Goal: Navigation & Orientation: Find specific page/section

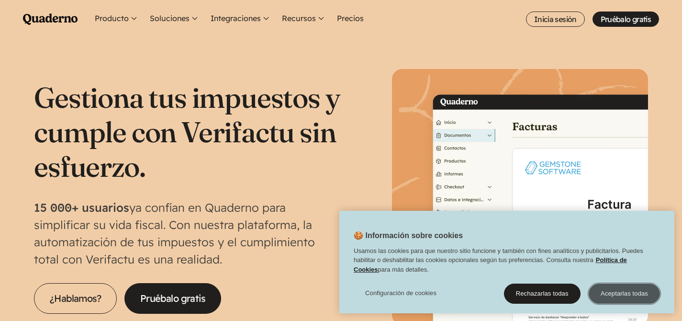
click at [636, 290] on button "Aceptarlas todas" at bounding box center [624, 293] width 71 height 20
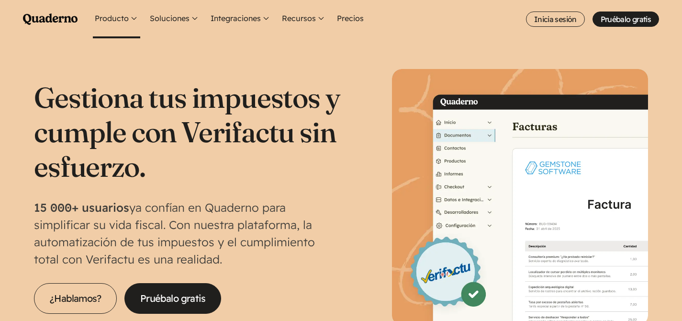
click at [123, 24] on button "Producto" at bounding box center [116, 19] width 47 height 38
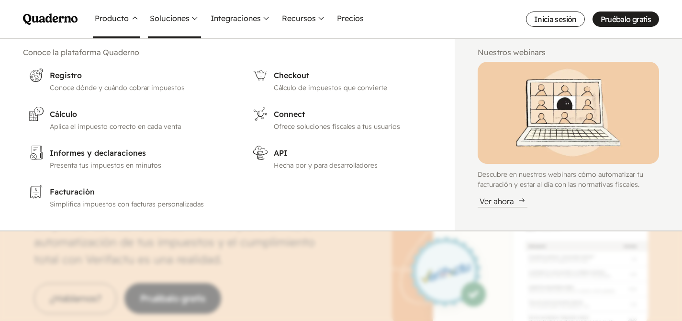
click at [174, 23] on button "Soluciones" at bounding box center [174, 19] width 53 height 38
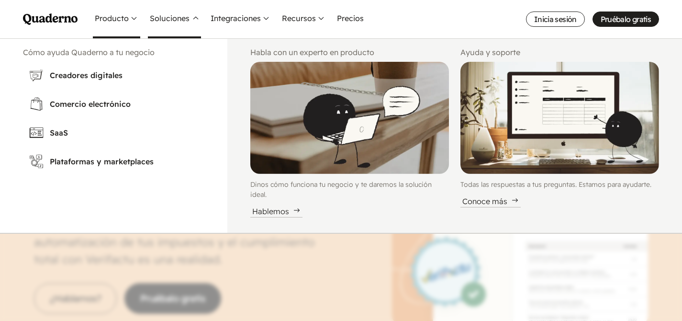
click at [117, 14] on button "Producto" at bounding box center [116, 19] width 47 height 38
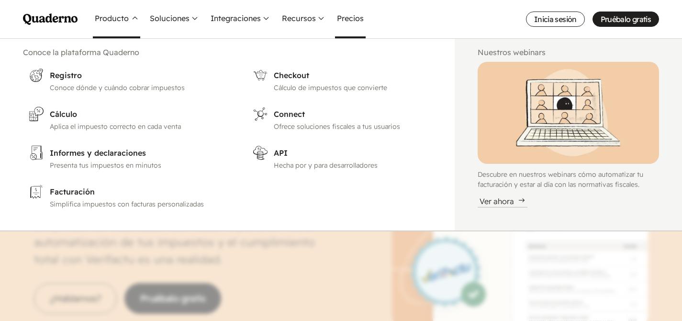
click at [352, 21] on link "Precios" at bounding box center [350, 19] width 31 height 38
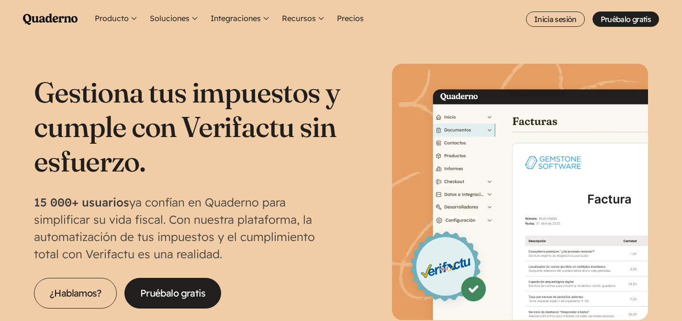
scroll to position [98, 0]
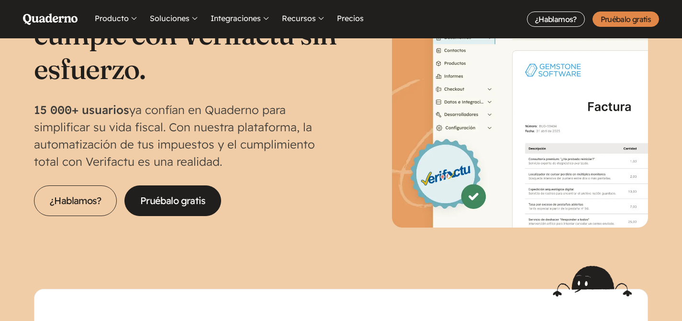
click at [293, 175] on div "Gestiona tus impuestos y cumple con Verifactu sin esfuerzo. 15 000+ usuarios ya…" at bounding box center [187, 99] width 307 height 234
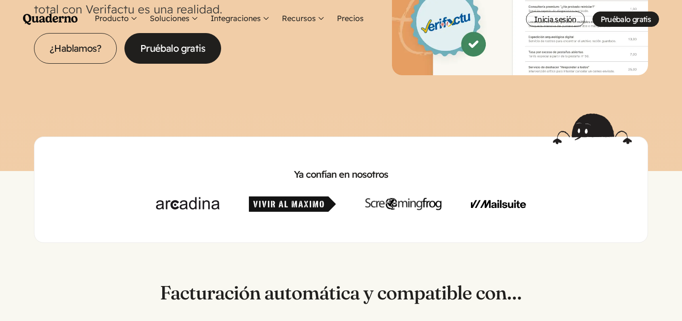
scroll to position [0, 0]
